Goal: Transaction & Acquisition: Purchase product/service

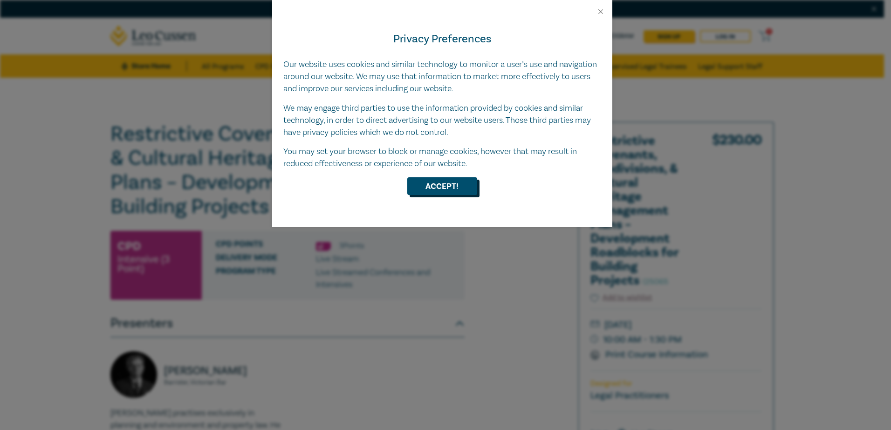
click at [451, 187] on button "Accept!" at bounding box center [442, 186] width 70 height 18
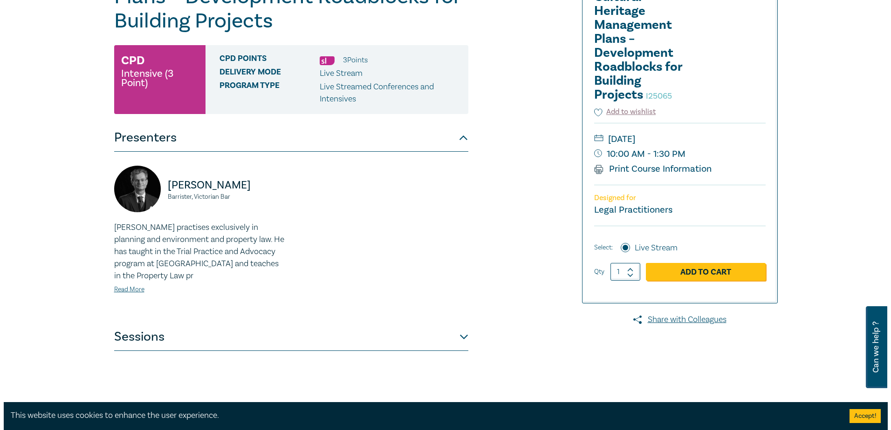
scroll to position [186, 0]
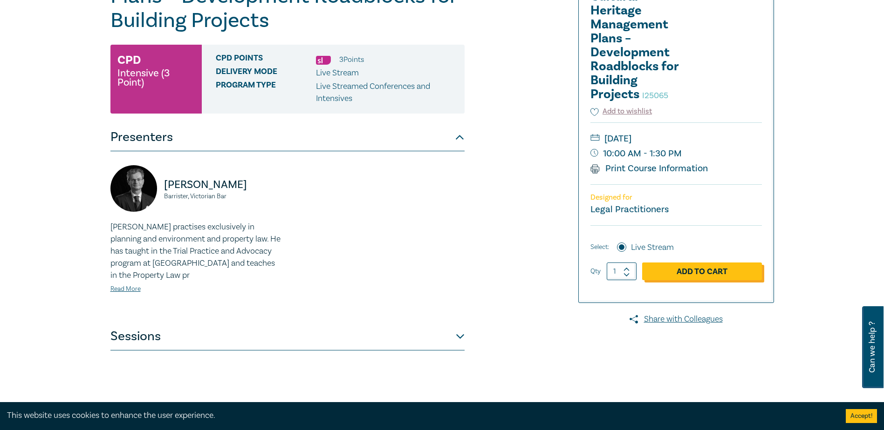
click at [712, 269] on link "Add to Cart" at bounding box center [702, 272] width 120 height 18
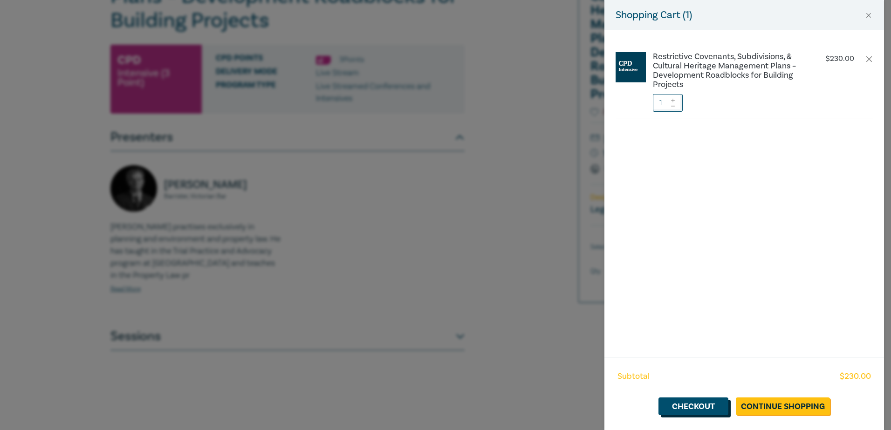
click at [695, 408] on link "Checkout" at bounding box center [693, 407] width 70 height 18
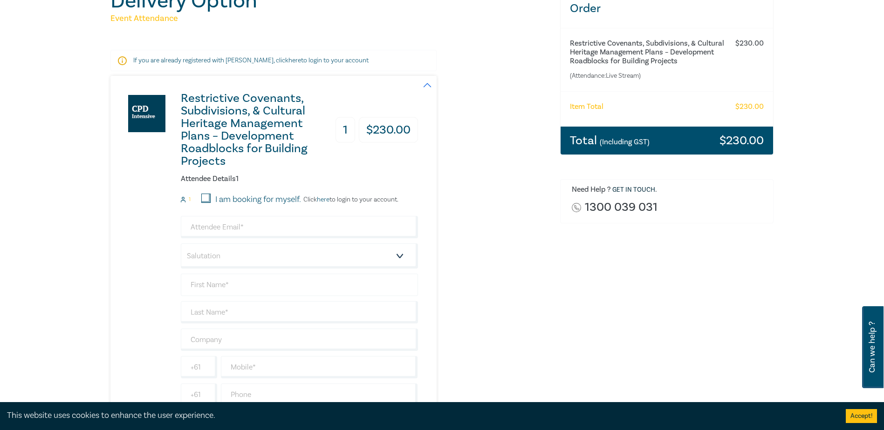
scroll to position [140, 0]
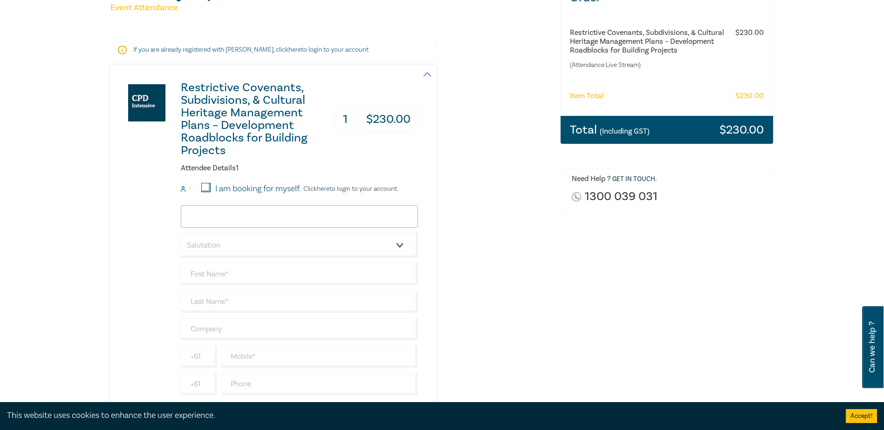
click at [253, 206] on input "email" at bounding box center [299, 216] width 237 height 22
type input "randerson@rigbycooke.com.au"
click at [401, 233] on select "Salutation Mr. Mrs. Ms. Miss Dr. Prof. Other" at bounding box center [299, 245] width 237 height 25
select select "Ms."
click at [181, 233] on select "Salutation Mr. Mrs. Ms. Miss Dr. Prof. Other" at bounding box center [299, 245] width 237 height 25
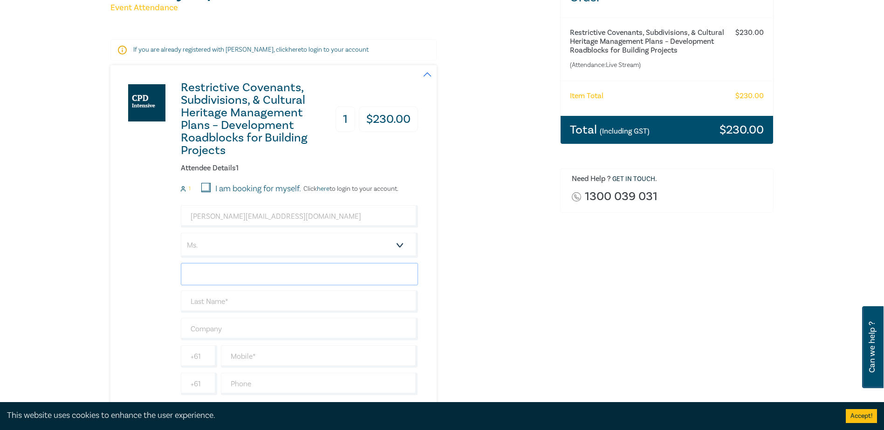
click at [224, 263] on input "text" at bounding box center [299, 274] width 237 height 22
type input "r"
type input "Rhodie"
type input "Anderson"
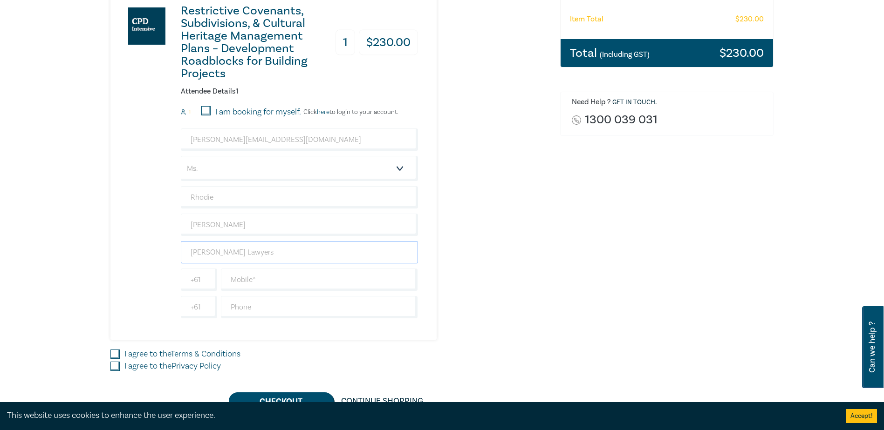
scroll to position [233, 0]
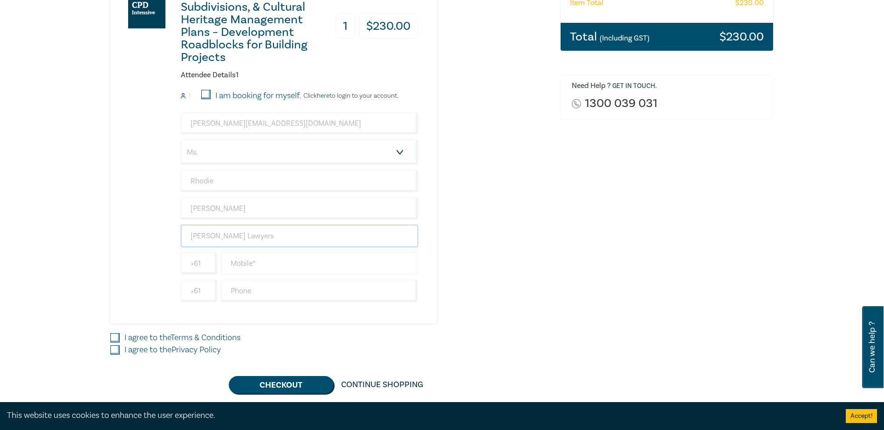
type input "Rigby Cooke Lawyers"
click at [306, 252] on input "text" at bounding box center [319, 263] width 197 height 22
type input "4"
type input "0419 350 506"
click at [581, 254] on div "Order Restrictive Covenants, Subdivisions, & Cultural Heritage Management Plans…" at bounding box center [666, 139] width 225 height 509
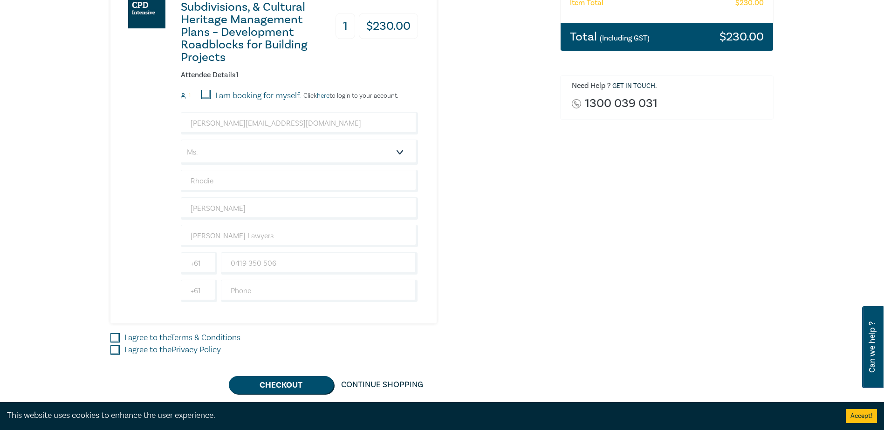
click at [116, 333] on input "I agree to the Terms & Conditions" at bounding box center [114, 337] width 9 height 9
checkbox input "true"
click at [115, 346] on input "I agree to the Privacy Policy" at bounding box center [114, 350] width 9 height 9
checkbox input "true"
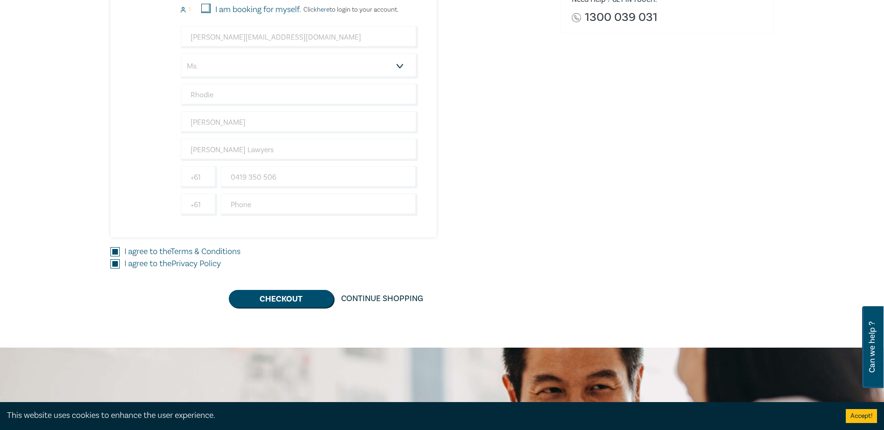
scroll to position [326, 0]
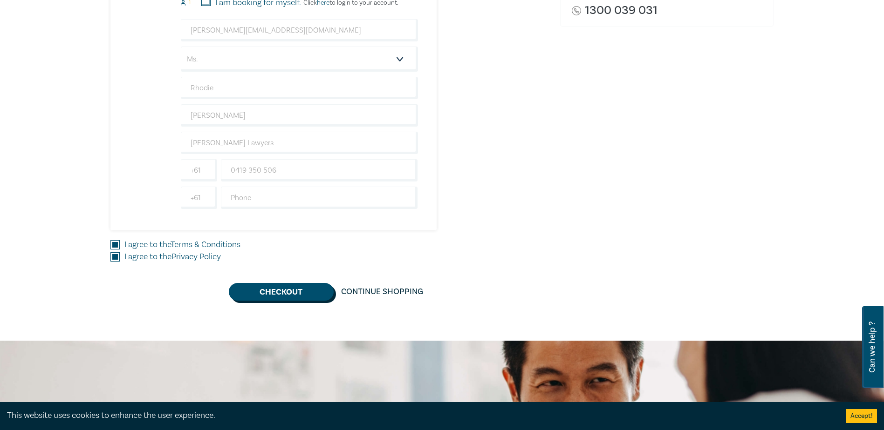
click at [301, 284] on button "Checkout" at bounding box center [281, 292] width 105 height 18
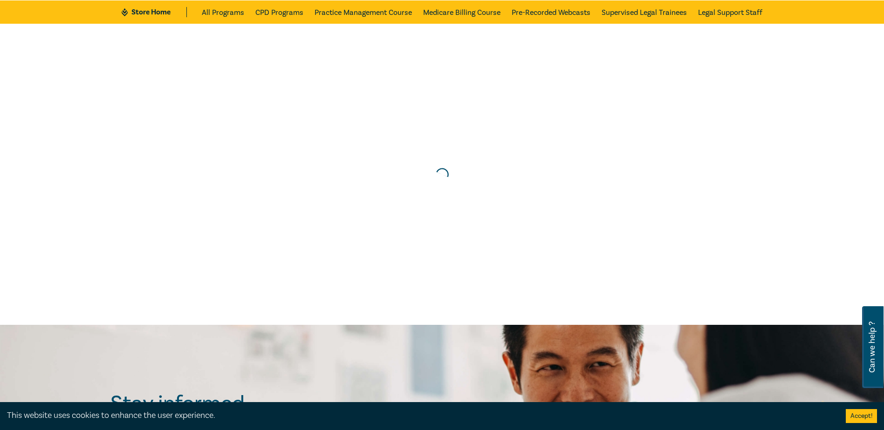
scroll to position [0, 0]
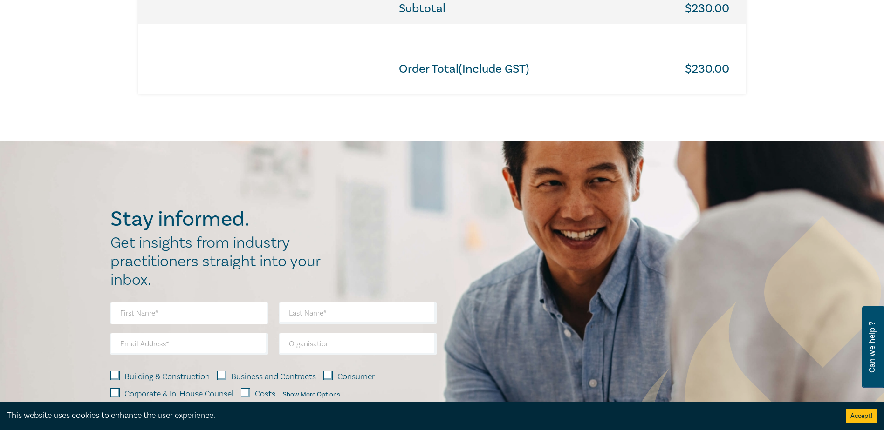
scroll to position [652, 0]
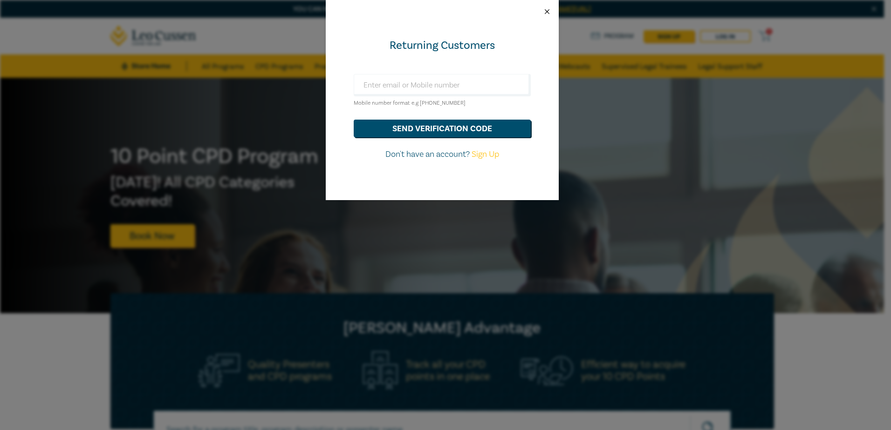
click at [546, 14] on button "Close" at bounding box center [547, 11] width 8 height 8
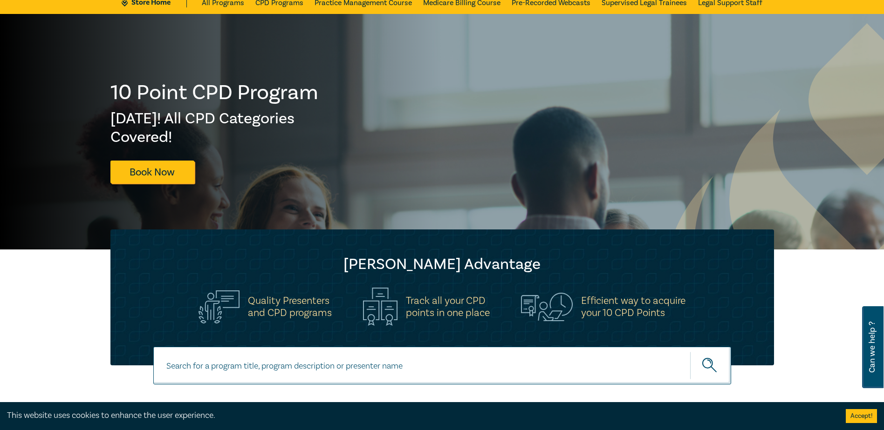
scroll to position [47, 0]
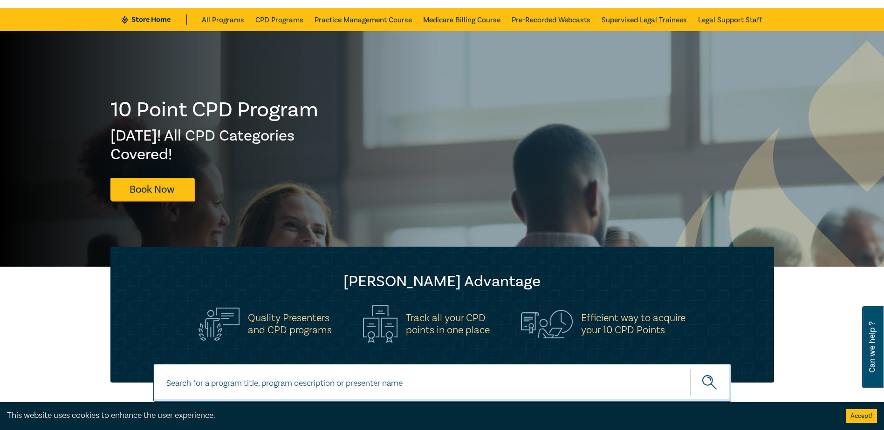
click at [856, 416] on button "Accept!" at bounding box center [860, 416] width 31 height 14
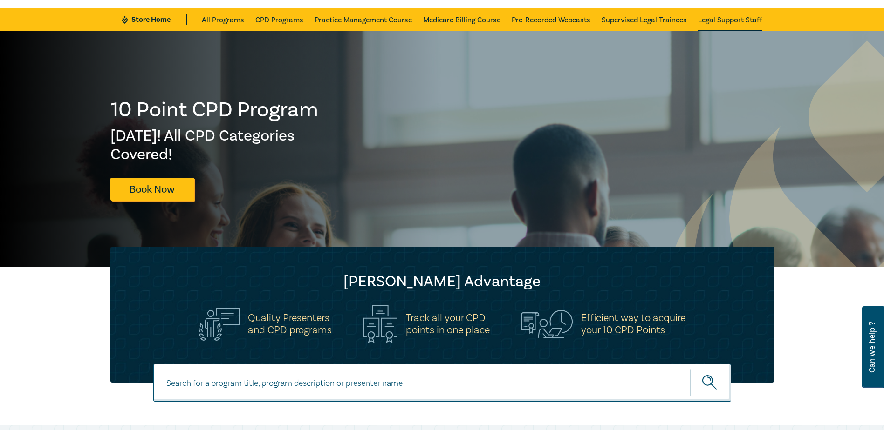
click at [742, 17] on link "Legal Support Staff" at bounding box center [730, 19] width 64 height 23
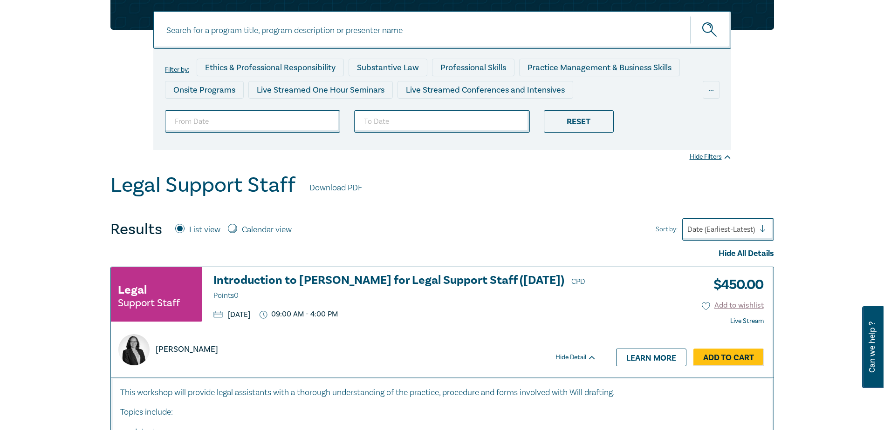
scroll to position [122, 0]
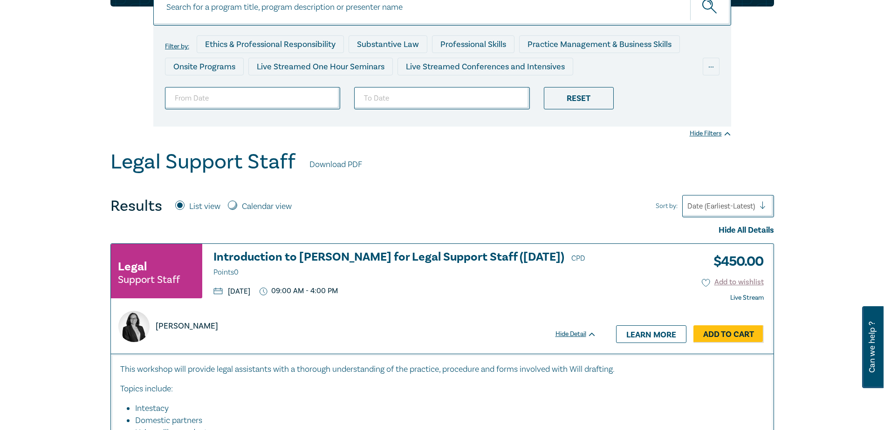
click at [232, 205] on input "Calendar view" at bounding box center [232, 205] width 9 height 9
radio input "true"
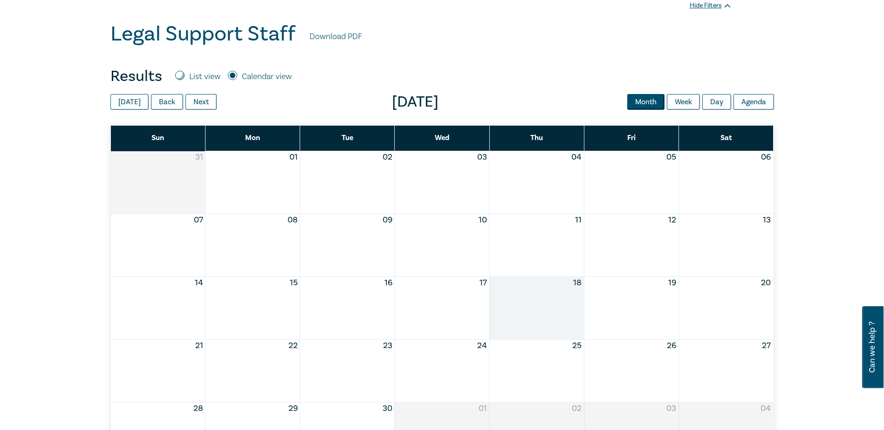
scroll to position [216, 0]
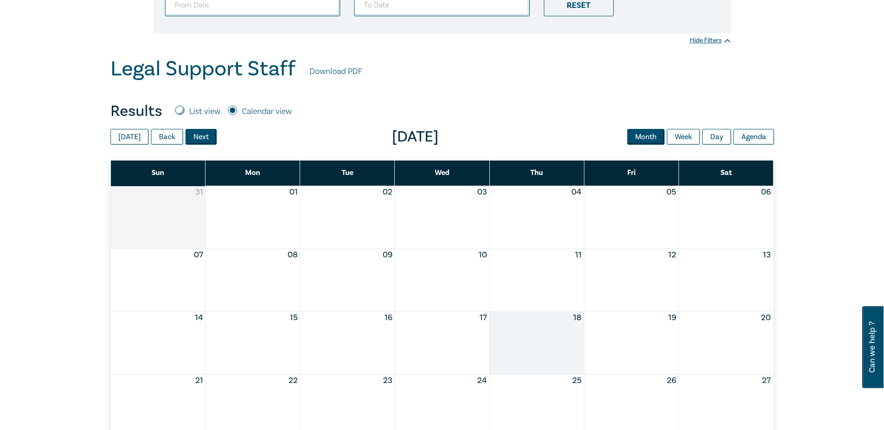
click at [200, 136] on button "Next" at bounding box center [200, 137] width 31 height 16
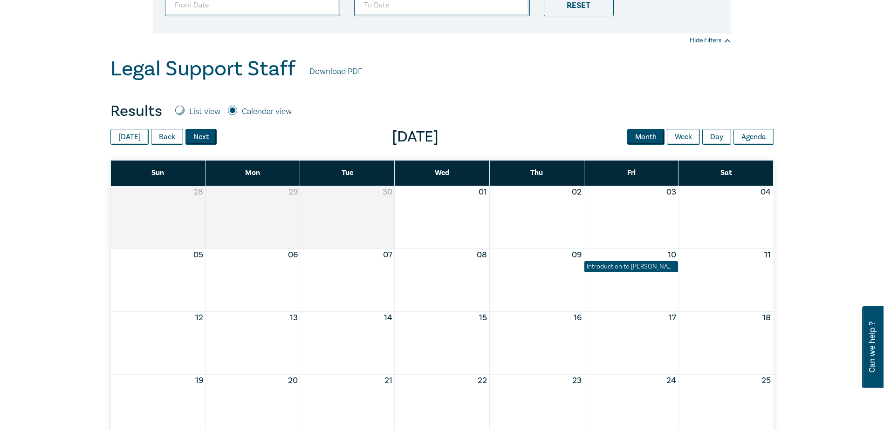
click at [207, 135] on button "Next" at bounding box center [200, 137] width 31 height 16
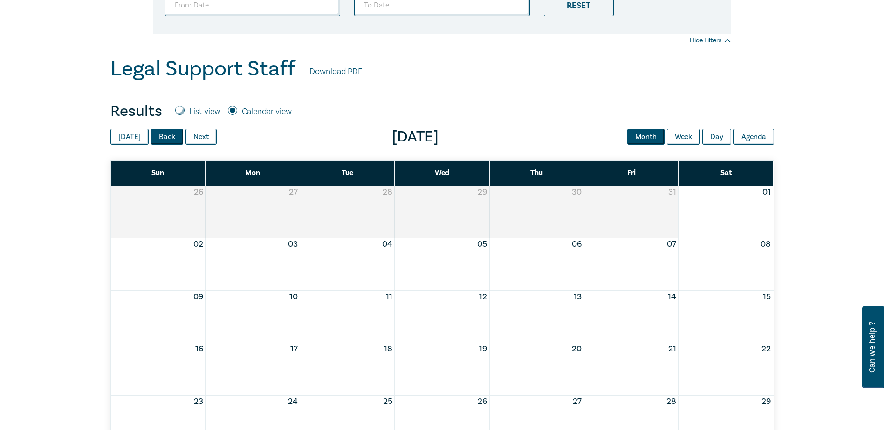
click at [168, 140] on button "Back" at bounding box center [167, 137] width 32 height 16
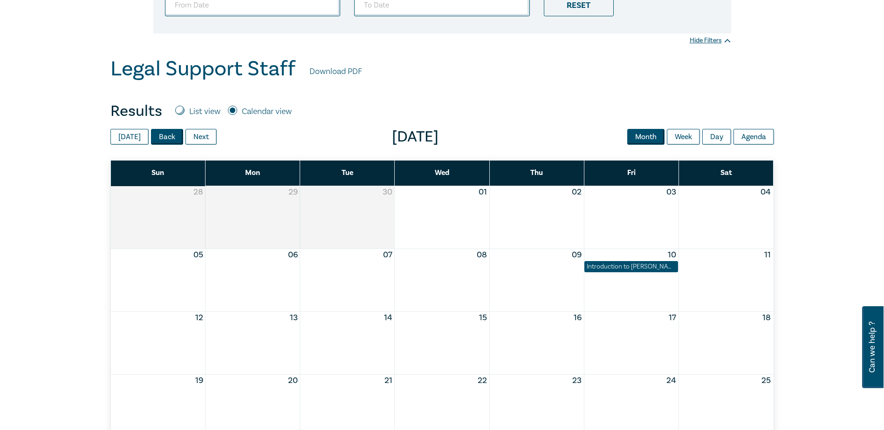
click at [168, 140] on button "Back" at bounding box center [167, 137] width 32 height 16
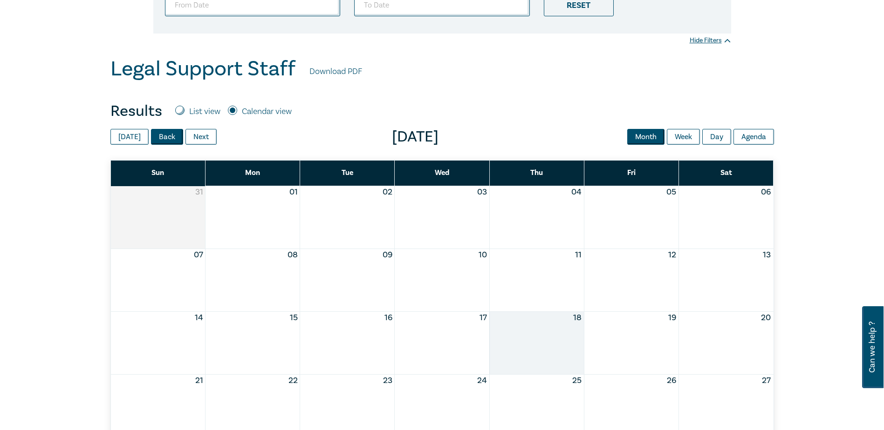
click at [169, 140] on button "Back" at bounding box center [167, 137] width 32 height 16
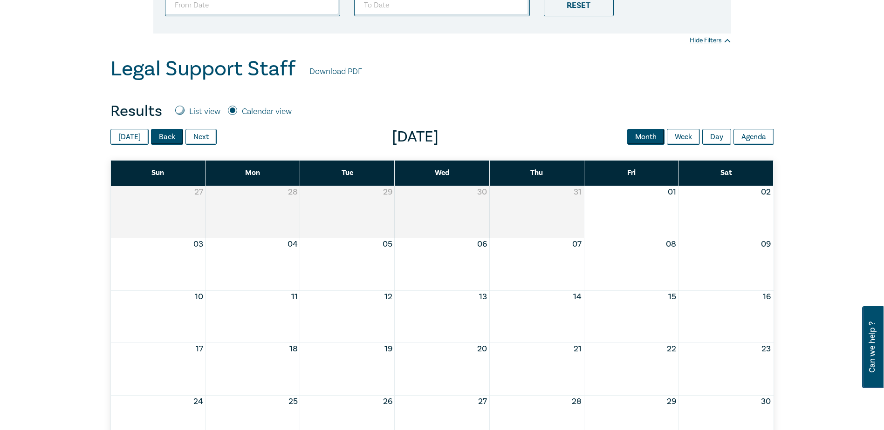
click at [169, 140] on button "Back" at bounding box center [167, 137] width 32 height 16
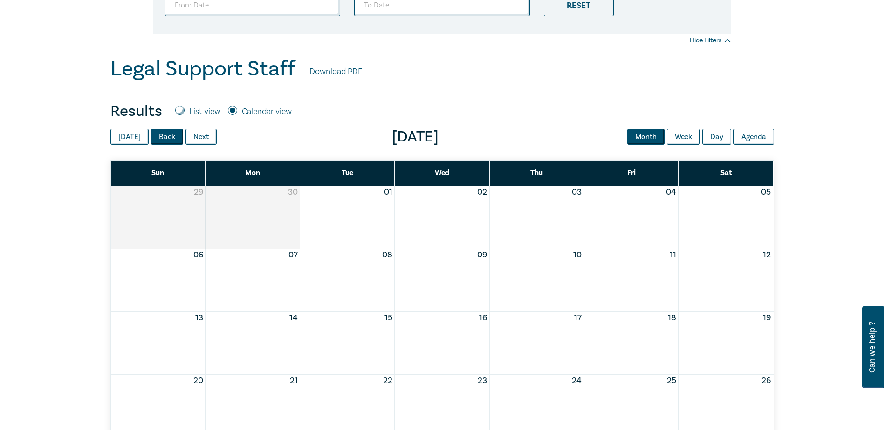
click at [169, 140] on button "Back" at bounding box center [167, 137] width 32 height 16
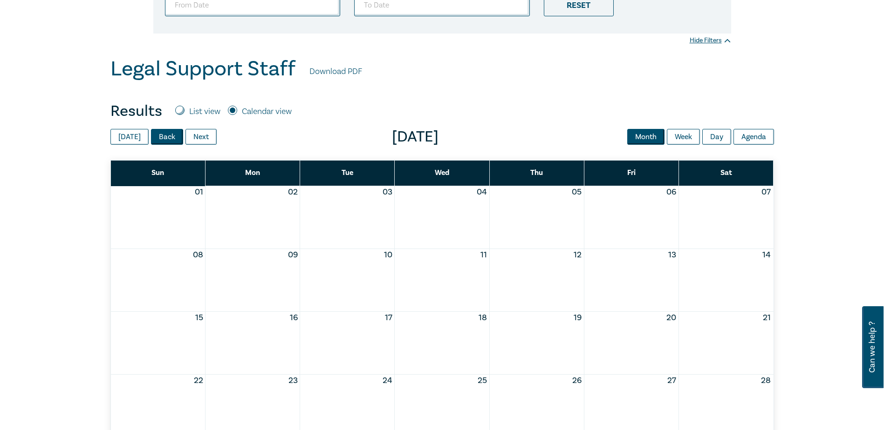
click at [169, 140] on button "Back" at bounding box center [167, 137] width 32 height 16
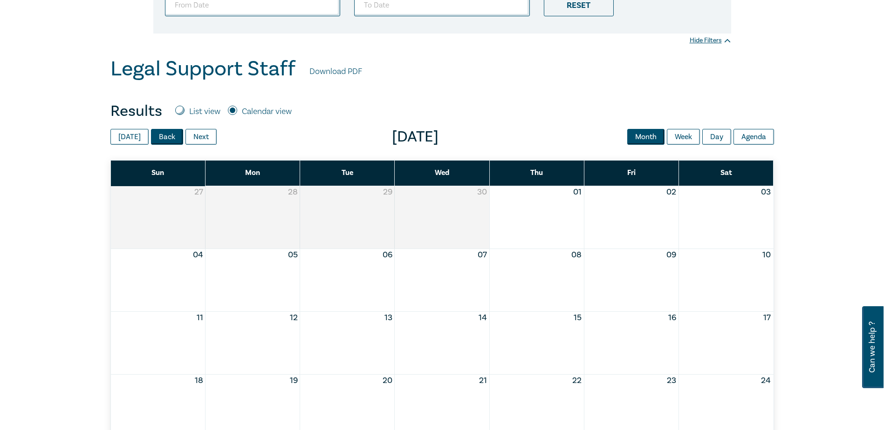
click at [169, 140] on button "Back" at bounding box center [167, 137] width 32 height 16
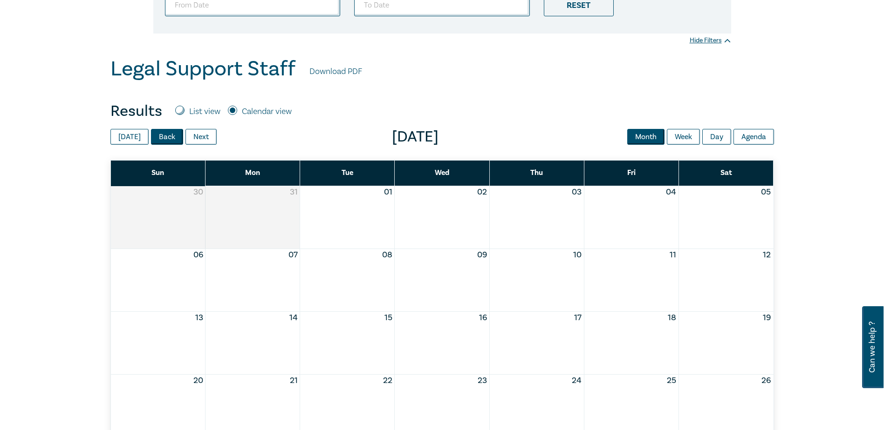
click at [169, 140] on button "Back" at bounding box center [167, 137] width 32 height 16
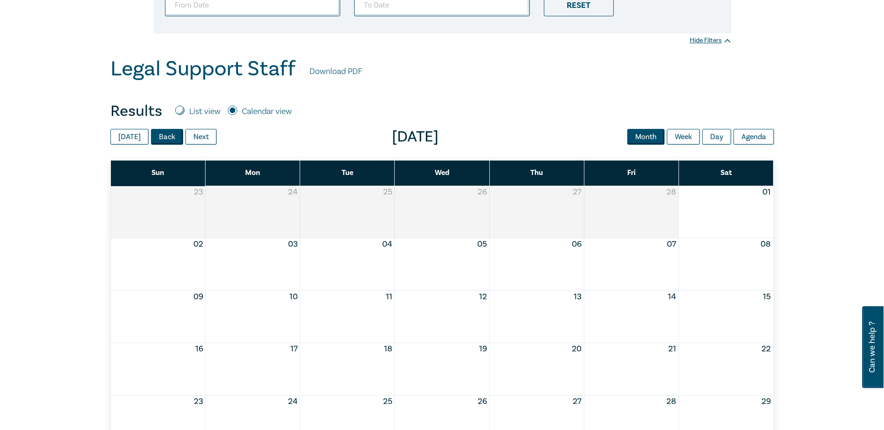
click at [169, 140] on button "Back" at bounding box center [167, 137] width 32 height 16
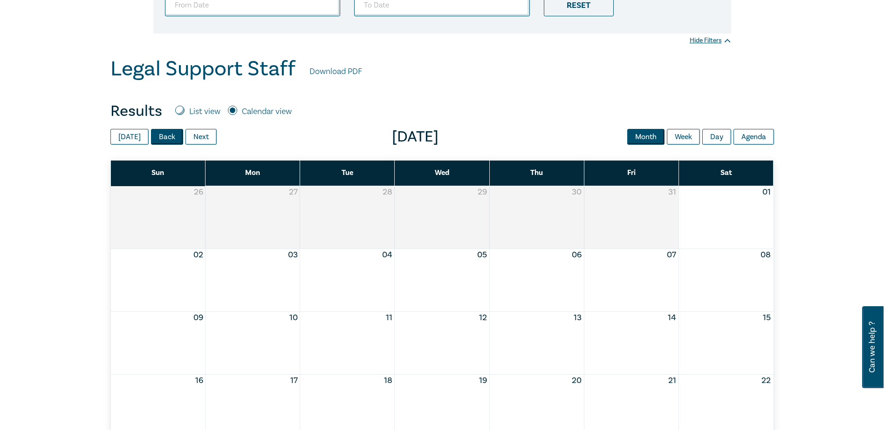
click at [169, 140] on button "Back" at bounding box center [167, 137] width 32 height 16
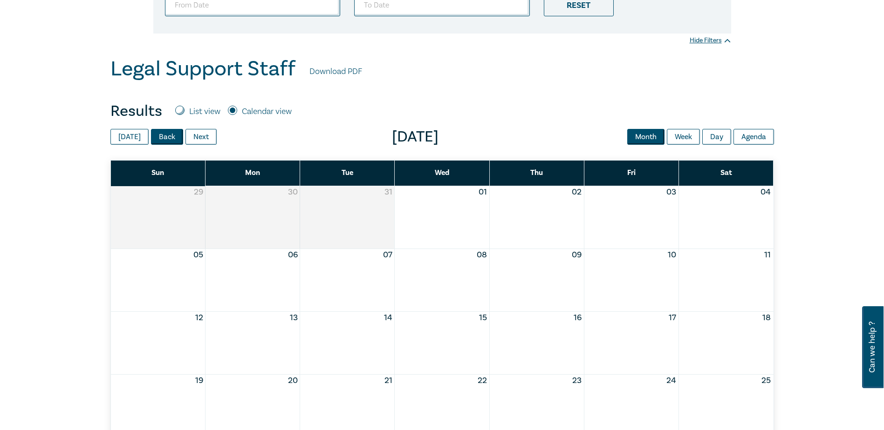
click at [169, 140] on button "Back" at bounding box center [167, 137] width 32 height 16
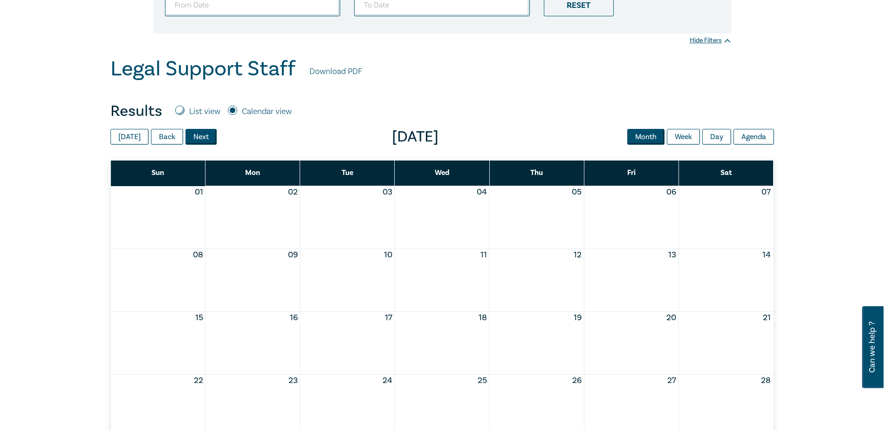
click at [202, 138] on button "Next" at bounding box center [200, 137] width 31 height 16
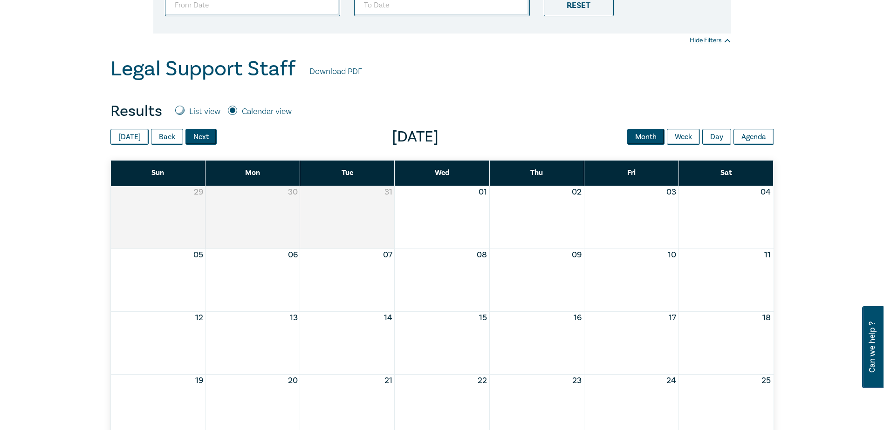
click at [202, 138] on button "Next" at bounding box center [200, 137] width 31 height 16
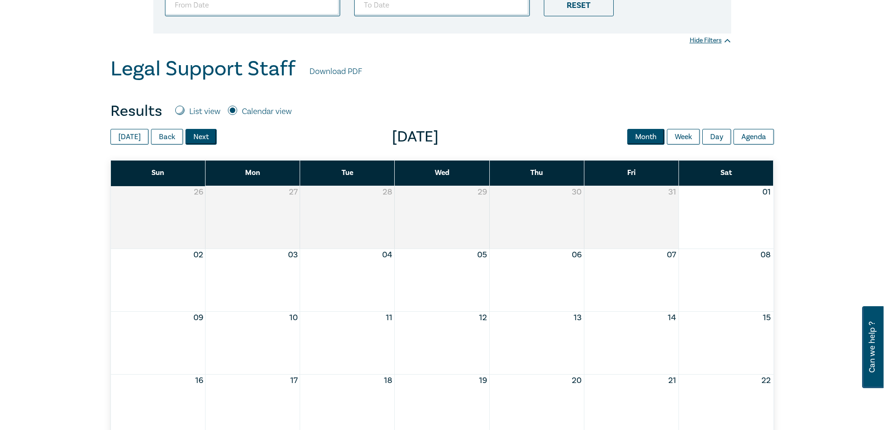
click at [202, 138] on button "Next" at bounding box center [200, 137] width 31 height 16
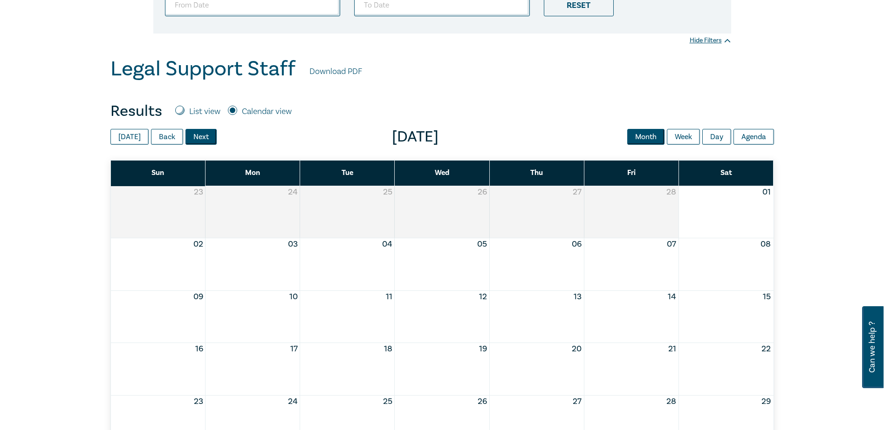
click at [202, 138] on button "Next" at bounding box center [200, 137] width 31 height 16
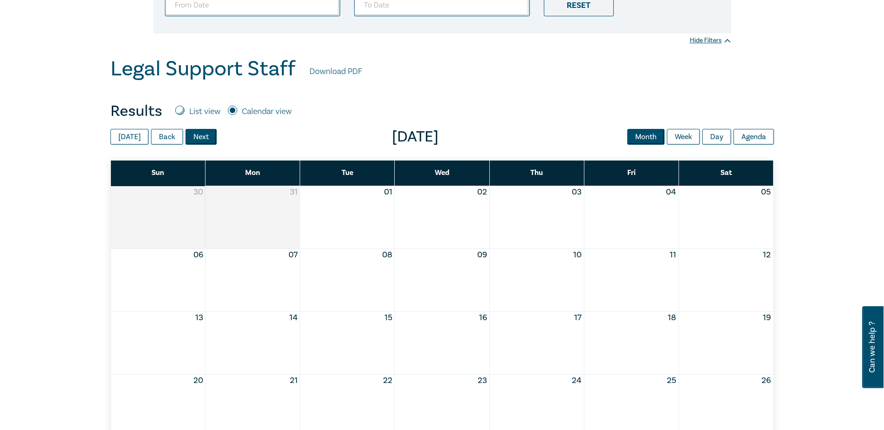
click at [202, 138] on button "Next" at bounding box center [200, 137] width 31 height 16
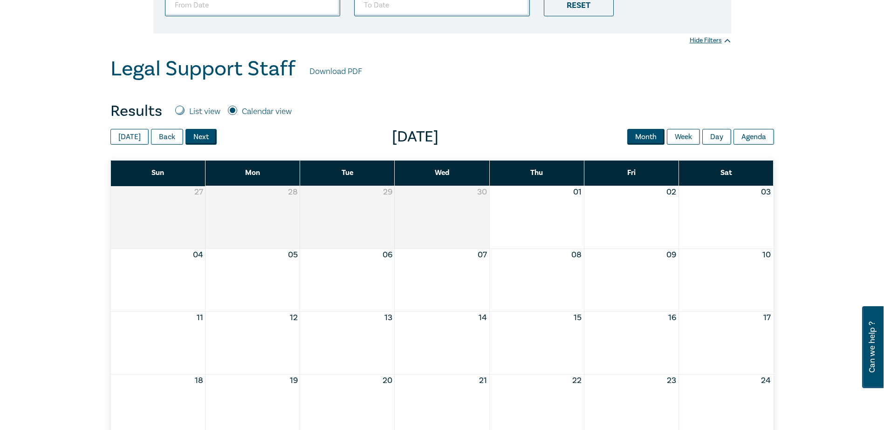
click at [202, 138] on button "Next" at bounding box center [200, 137] width 31 height 16
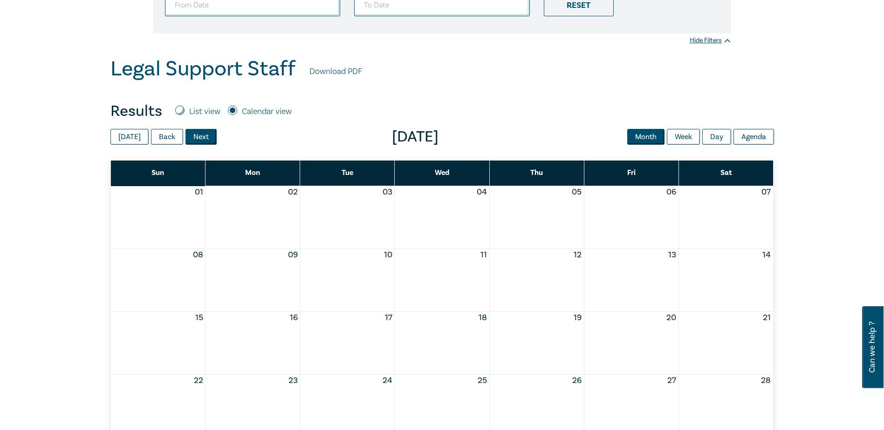
click at [202, 138] on button "Next" at bounding box center [200, 137] width 31 height 16
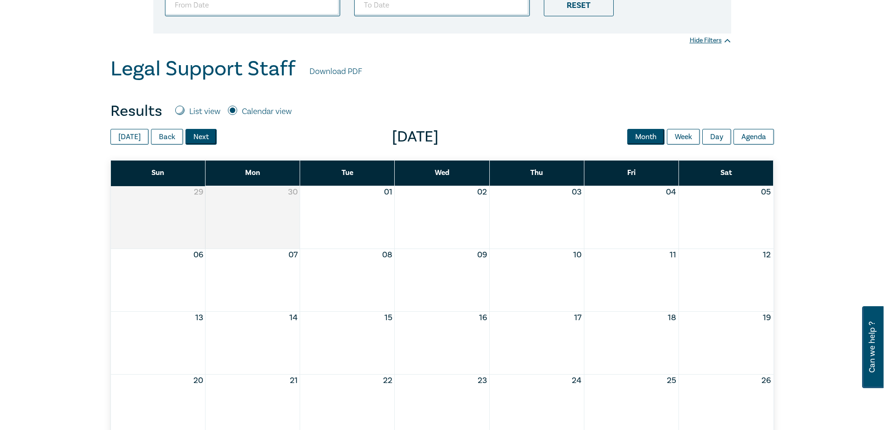
click at [202, 138] on button "Next" at bounding box center [200, 137] width 31 height 16
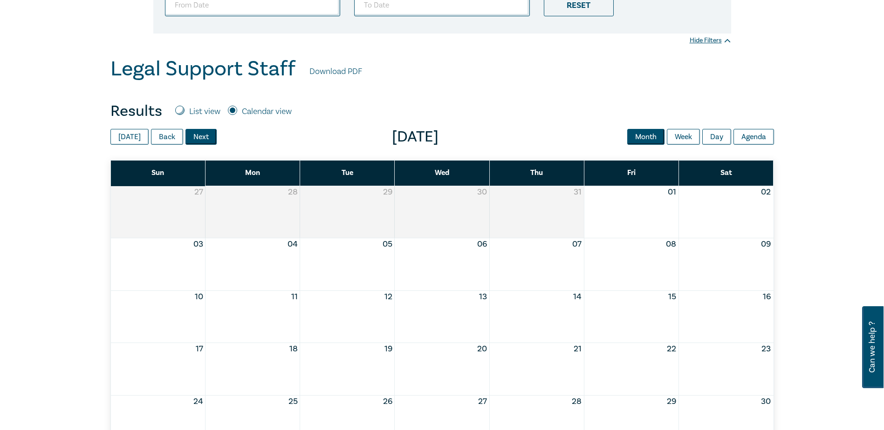
click at [202, 138] on button "Next" at bounding box center [200, 137] width 31 height 16
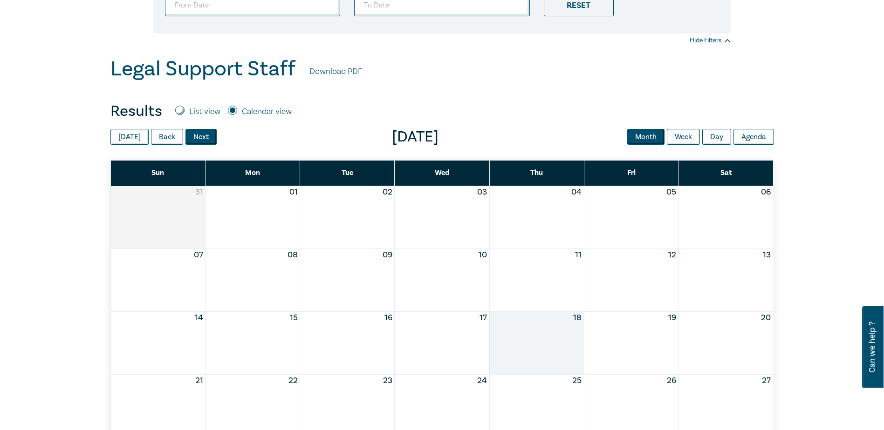
click at [202, 138] on button "Next" at bounding box center [200, 137] width 31 height 16
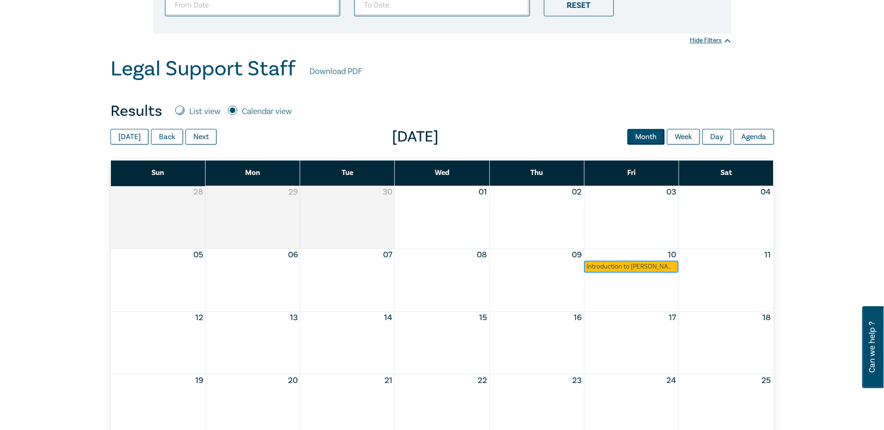
click at [633, 268] on div "Introduction to [PERSON_NAME] for Legal Support Staff ([DATE])" at bounding box center [630, 266] width 89 height 9
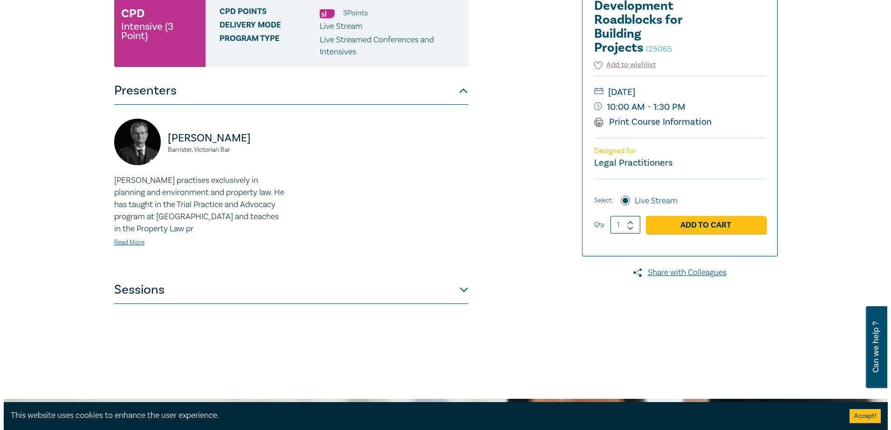
scroll to position [279, 0]
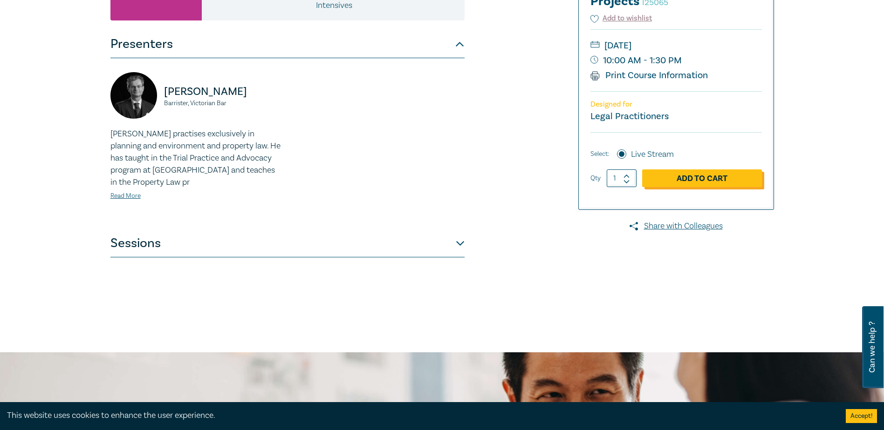
click at [703, 176] on link "Add to Cart" at bounding box center [702, 179] width 120 height 18
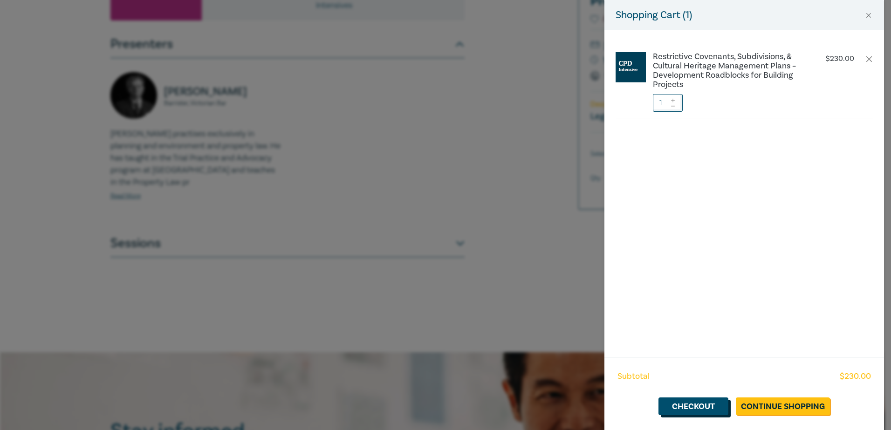
click at [696, 406] on link "Checkout" at bounding box center [693, 407] width 70 height 18
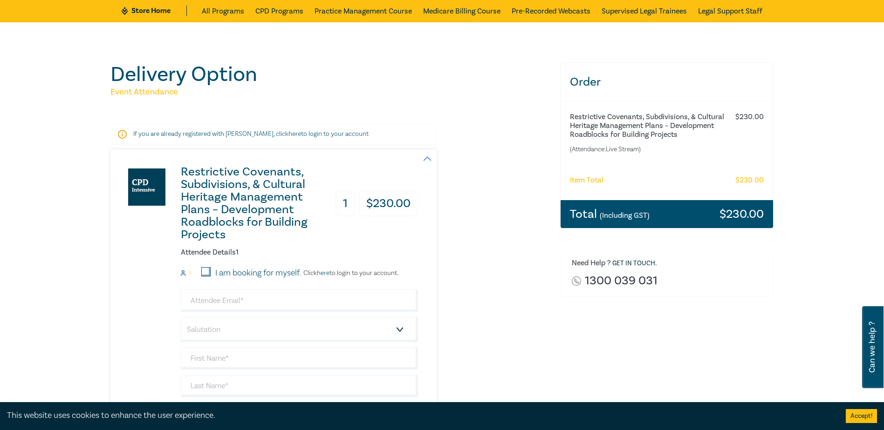
scroll to position [47, 0]
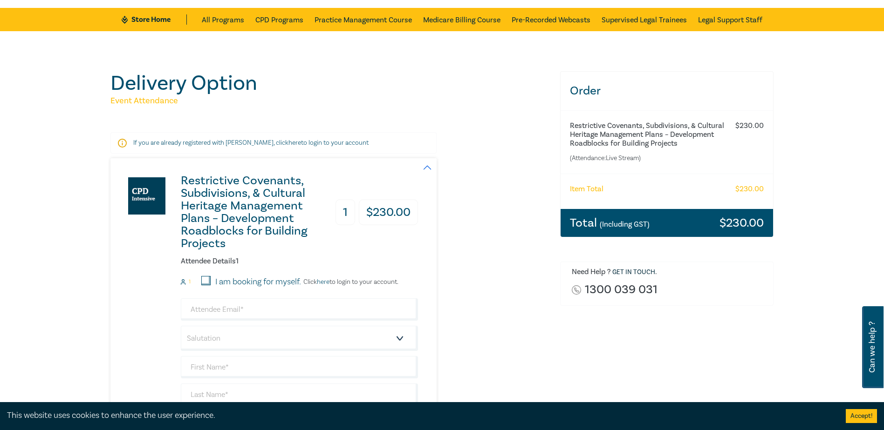
click at [856, 417] on button "Accept!" at bounding box center [860, 416] width 31 height 14
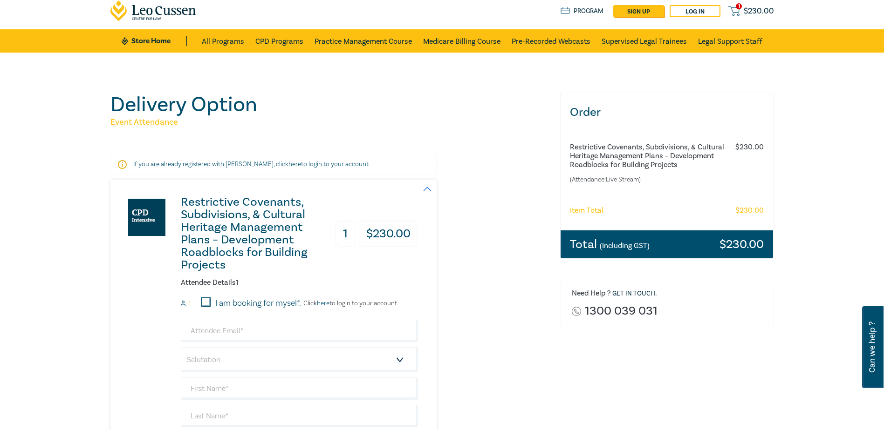
scroll to position [0, 0]
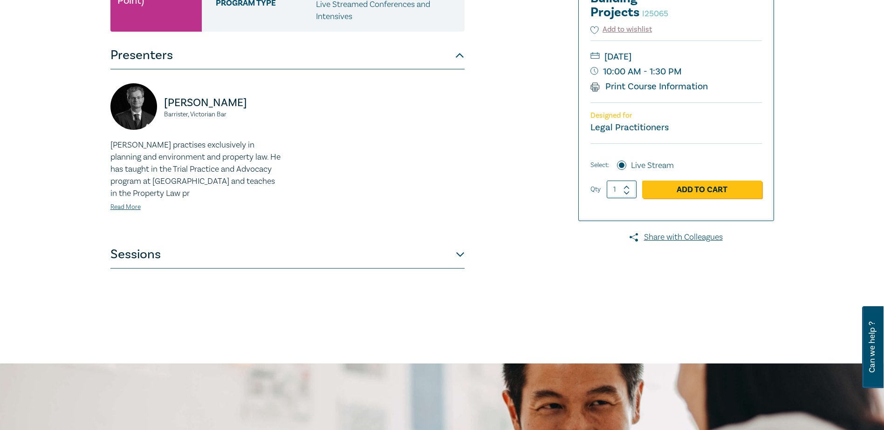
scroll to position [279, 0]
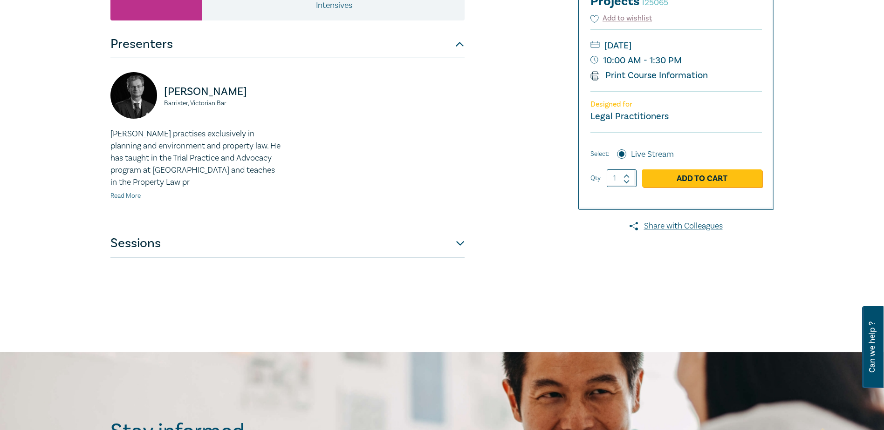
click at [129, 197] on link "Read More" at bounding box center [125, 196] width 30 height 8
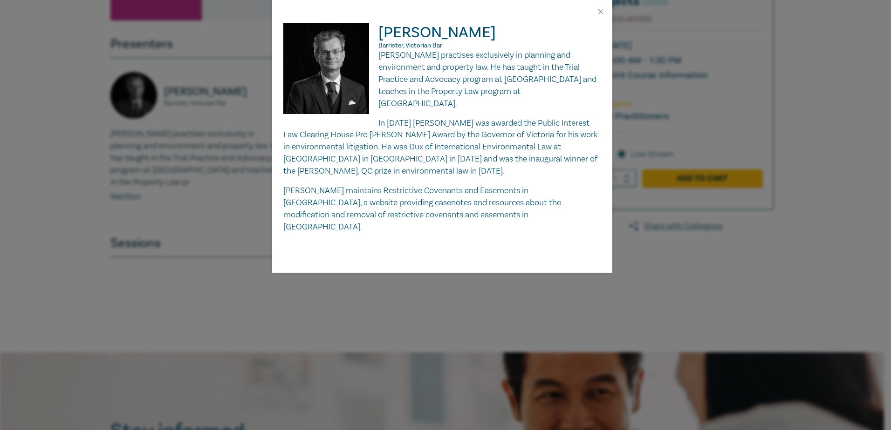
click at [226, 263] on div "Matthew Townsend Barrister, Victorian Bar Matthew Townsend practises exclusivel…" at bounding box center [445, 215] width 891 height 430
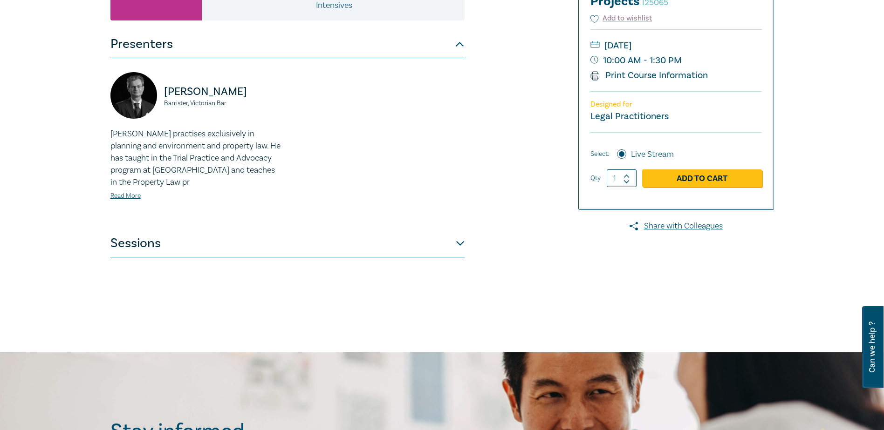
click at [461, 244] on button "Sessions" at bounding box center [287, 244] width 354 height 28
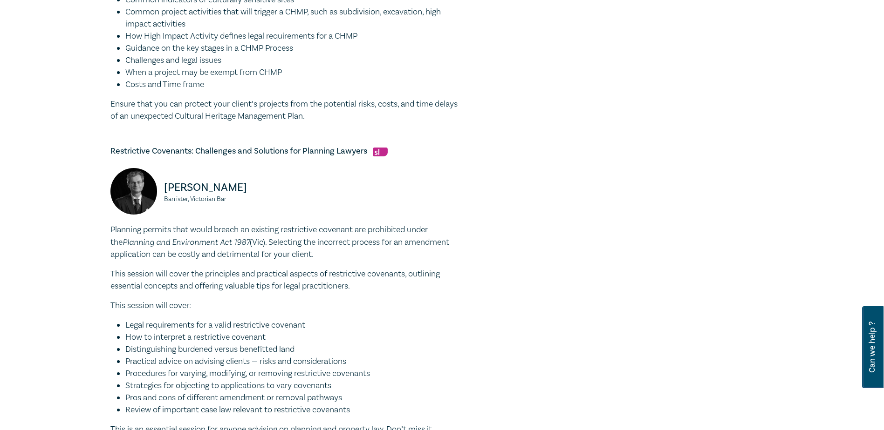
scroll to position [466, 0]
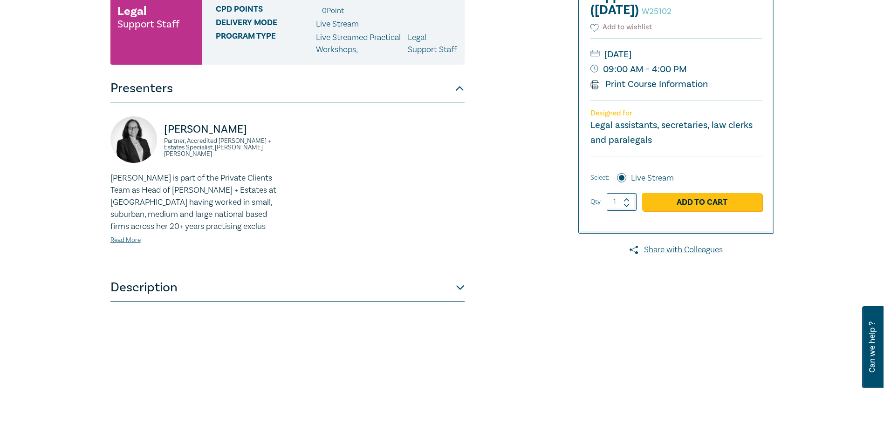
scroll to position [186, 0]
click at [131, 245] on link "Read More" at bounding box center [125, 241] width 30 height 8
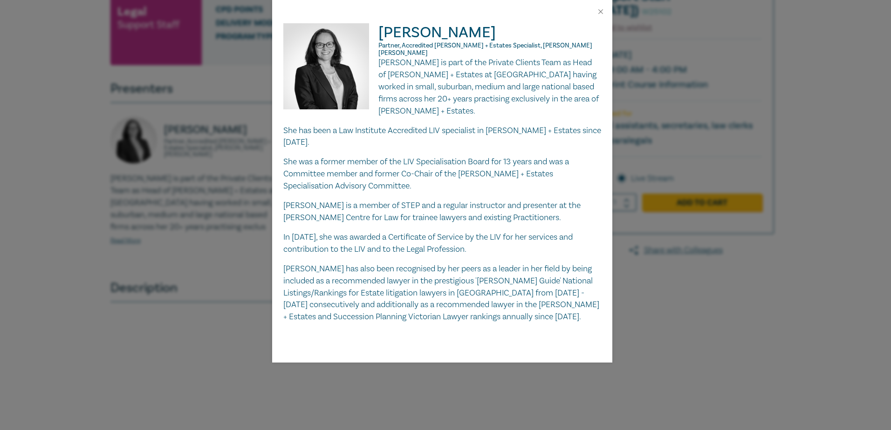
click at [210, 265] on div "[PERSON_NAME] Partner, Accredited [PERSON_NAME] + Estates Specialist, [PERSON_N…" at bounding box center [445, 215] width 891 height 430
